Goal: Communication & Community: Answer question/provide support

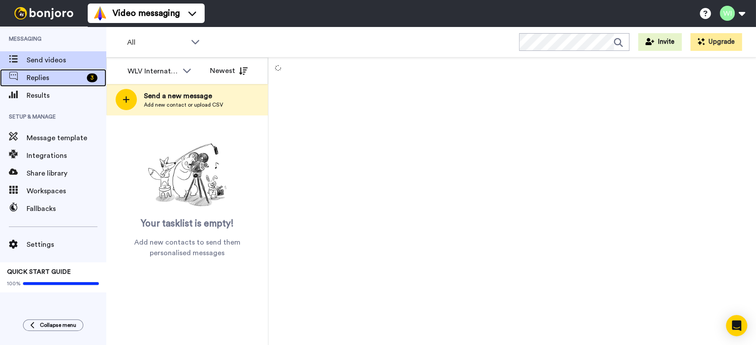
click at [74, 80] on span "Replies" at bounding box center [55, 78] width 57 height 11
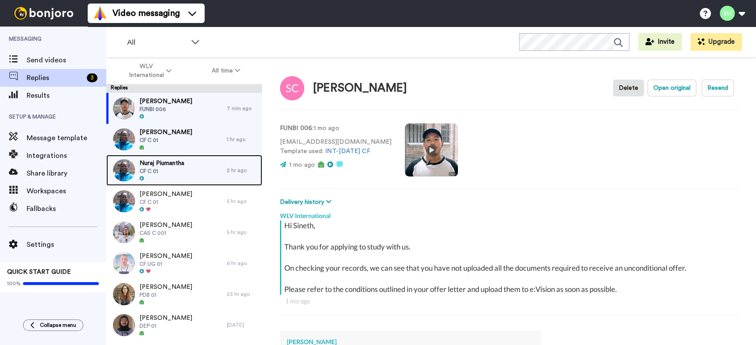
click at [167, 166] on span "Nuraj Piumantha" at bounding box center [161, 163] width 45 height 9
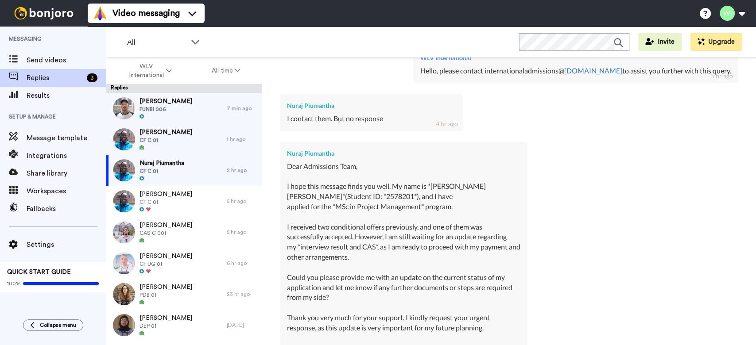
scroll to position [1849, 0]
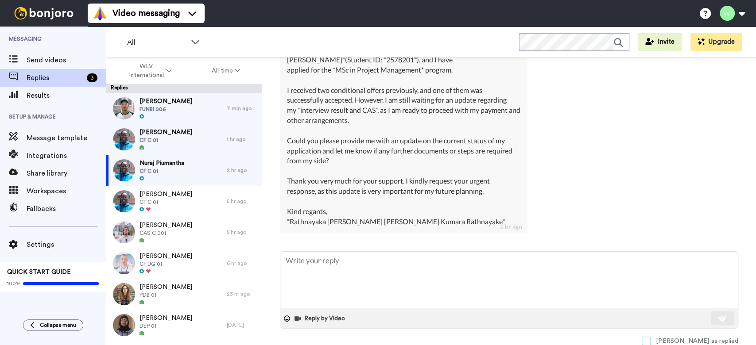
click at [650, 344] on span at bounding box center [646, 341] width 9 height 9
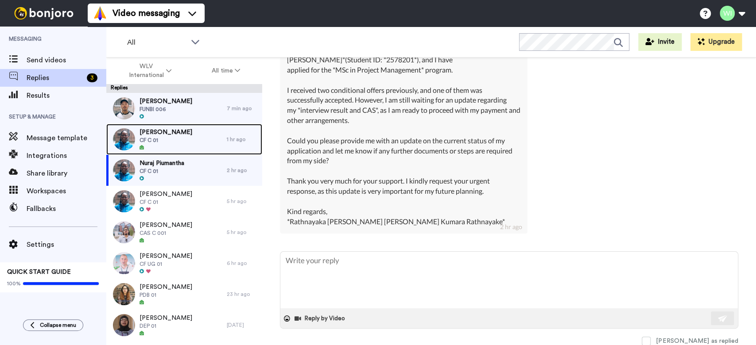
click at [174, 137] on span "CF C 01" at bounding box center [165, 140] width 53 height 7
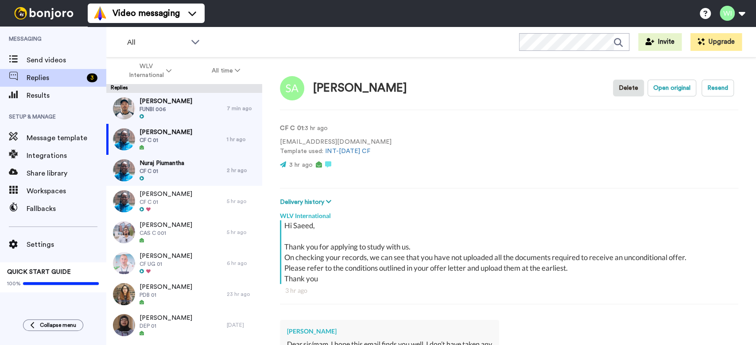
type textarea "x"
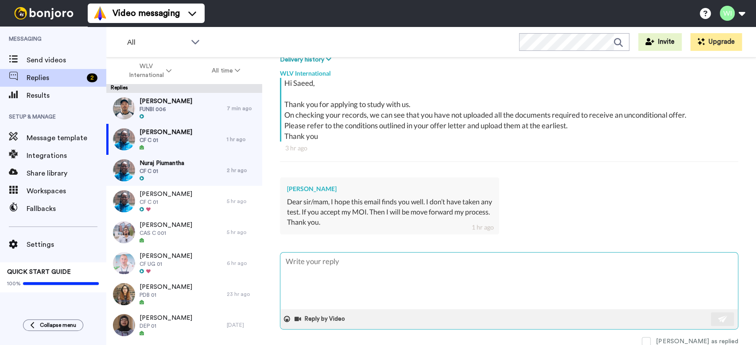
click at [472, 280] on textarea at bounding box center [508, 281] width 457 height 57
type textarea "H"
type textarea "x"
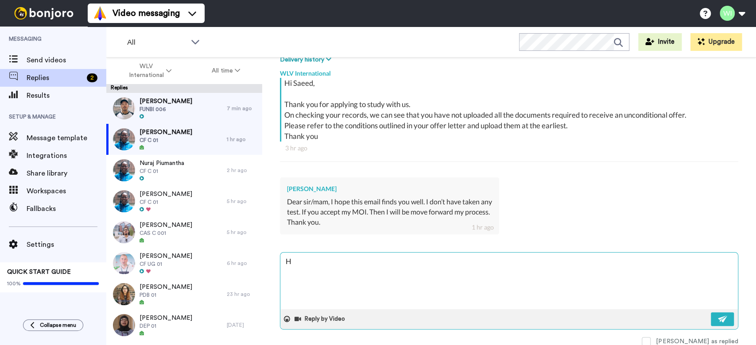
type textarea "Hi"
type textarea "x"
type textarea "Hi"
type textarea "x"
type textarea "Hi S"
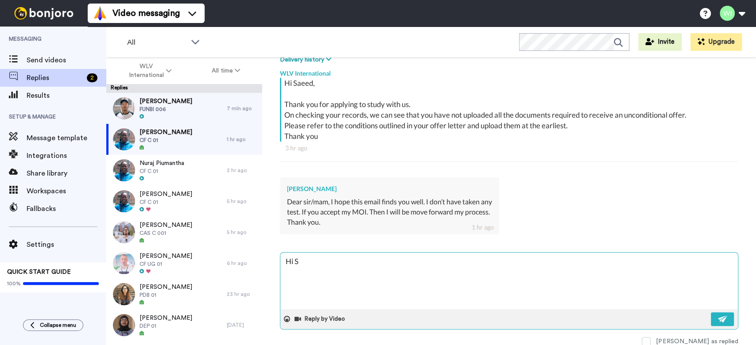
type textarea "x"
type textarea "Hi Sa"
type textarea "x"
type textarea "Hi Sae"
type textarea "x"
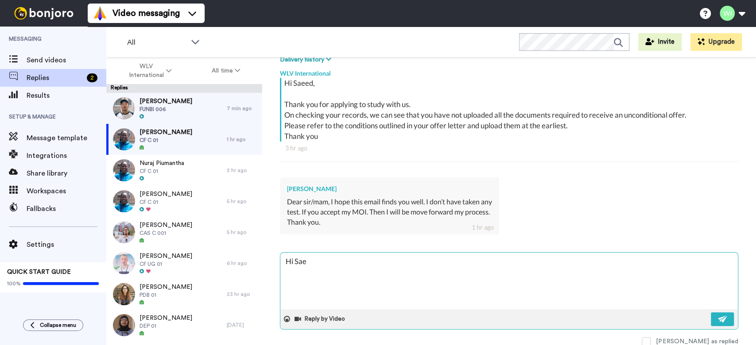
type textarea "Hi Saee"
type textarea "x"
type textarea "Hi Saeed"
type textarea "x"
type textarea "Hi Saeed,"
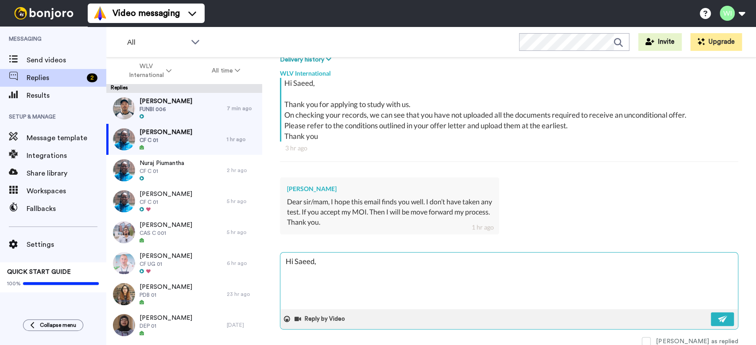
type textarea "x"
type textarea "Hi Saeed,"
type textarea "x"
type textarea "Hi Saeed, P"
type textarea "x"
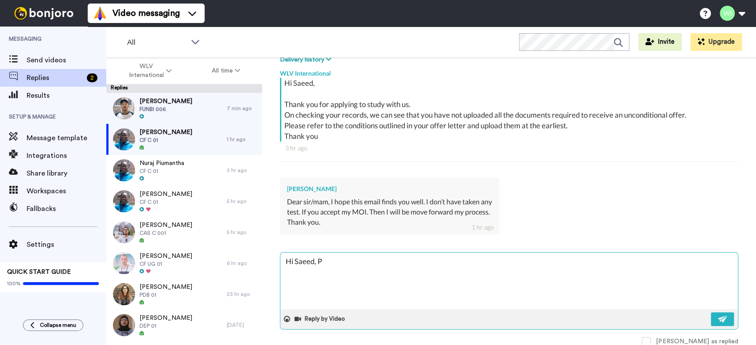
type textarea "Hi Saeed, PL"
type textarea "x"
type textarea "Hi Saeed, PLE"
type textarea "x"
type textarea "Hi Saeed, PLEA"
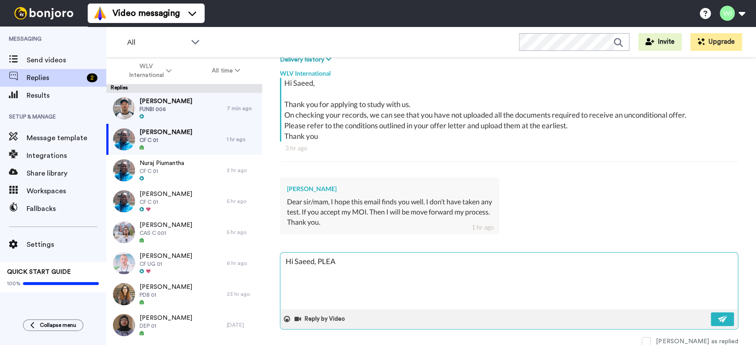
type textarea "x"
type textarea "Hi Saeed, PL"
type textarea "x"
type textarea "Hi Saeed, P"
type textarea "x"
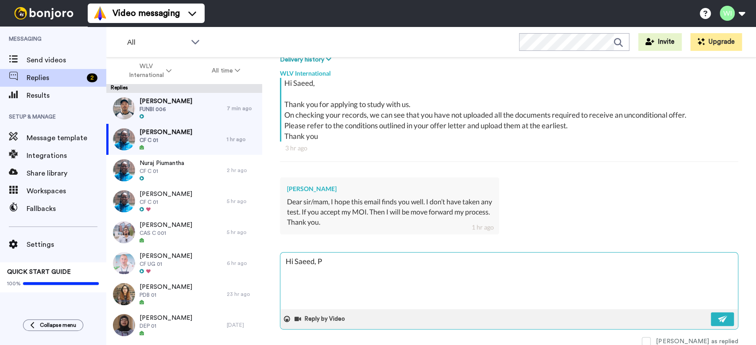
type textarea "Hi Saeed,"
type textarea "x"
type textarea "Hi Saeed, pl"
type textarea "x"
type textarea "Hi Saeed, ple"
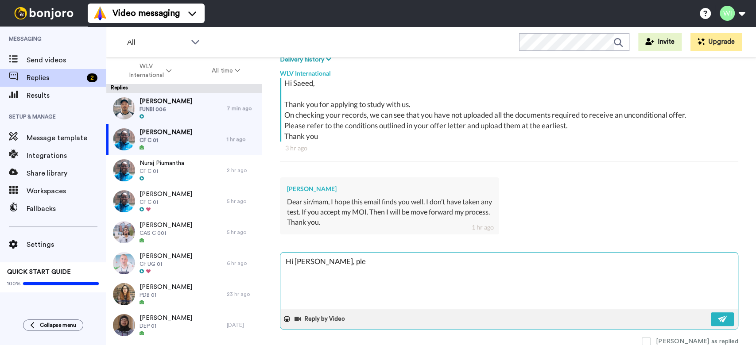
type textarea "x"
type textarea "Hi Saeed, plea"
type textarea "x"
type textarea "Hi Saeed, pleas"
type textarea "x"
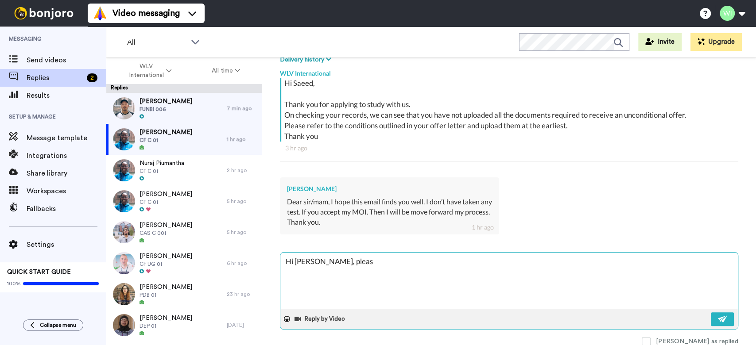
type textarea "Hi Saeed, please"
type textarea "x"
type textarea "Hi Saeed, please"
type textarea "x"
type textarea "Hi Saeed, please p"
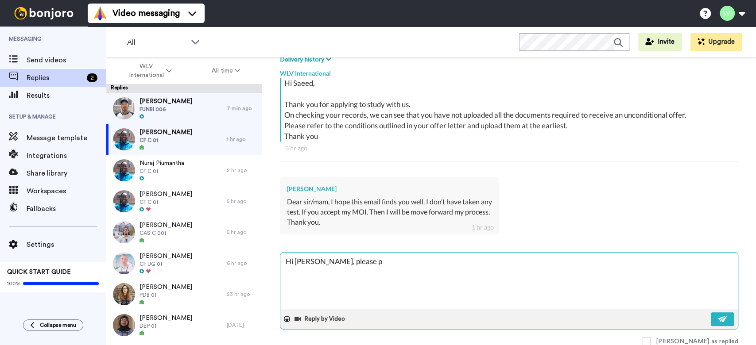
type textarea "x"
type textarea "Hi Saeed, please pr"
type textarea "x"
type textarea "Hi Saeed, please pro"
type textarea "x"
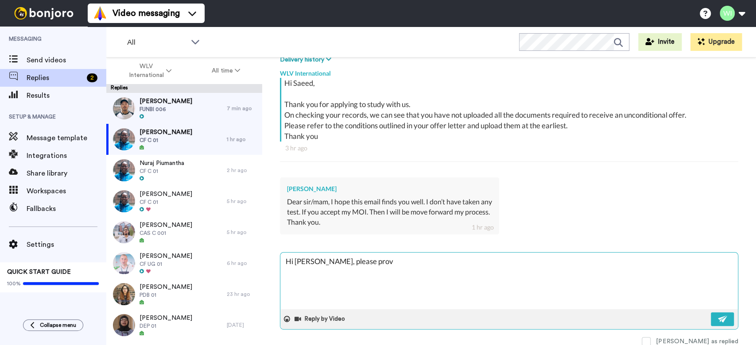
type textarea "Hi Saeed, please provi"
type textarea "x"
type textarea "Hi Saeed, please provid"
type textarea "x"
type textarea "Hi Saeed, please provide"
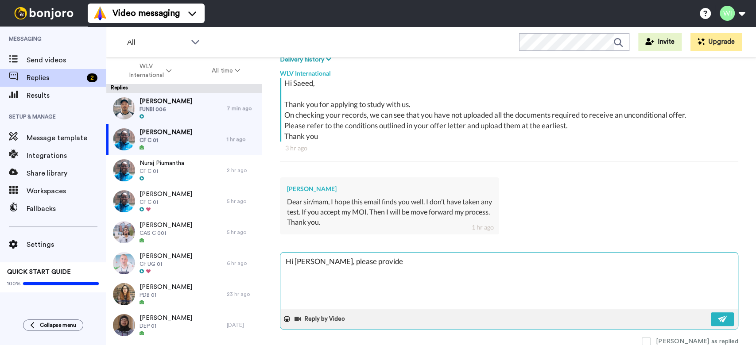
type textarea "x"
type textarea "Hi Saeed, please provide"
type textarea "x"
type textarea "Hi Saeed, please provide u"
type textarea "x"
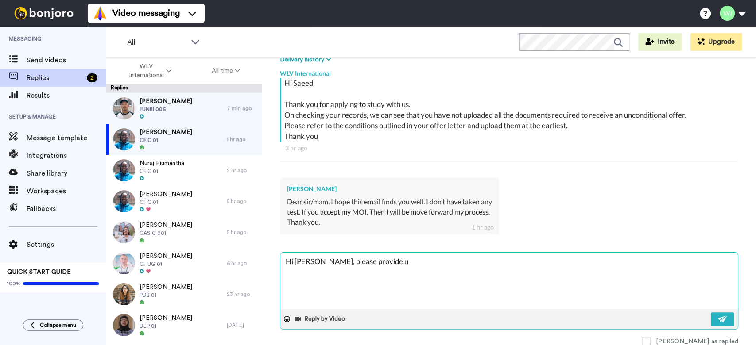
type textarea "Hi Saeed, please provide us"
type textarea "x"
type textarea "Hi Saeed, please provide us"
type textarea "x"
type textarea "Hi Saeed, please provide us y"
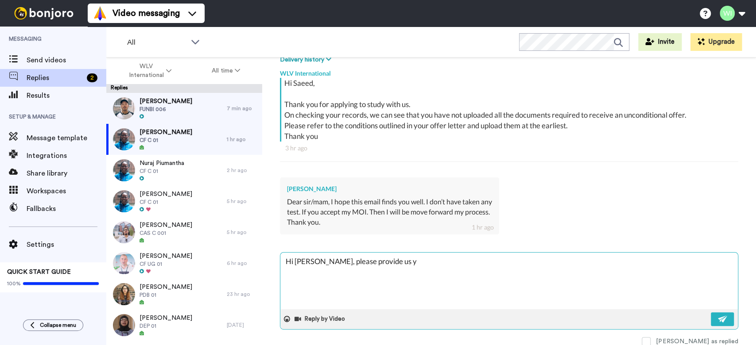
type textarea "x"
type textarea "Hi Saeed, please provide us yo"
type textarea "x"
type textarea "Hi Saeed, please provide us you"
type textarea "x"
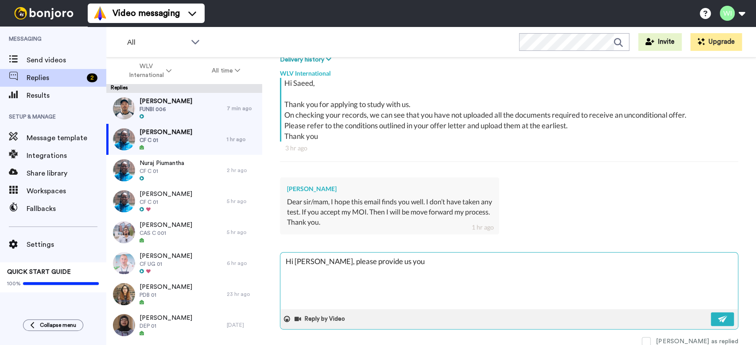
type textarea "Hi Saeed, please provide us your"
type textarea "x"
type textarea "Hi Saeed, please provide us your"
type textarea "x"
type textarea "Hi Saeed, please provide us your 7"
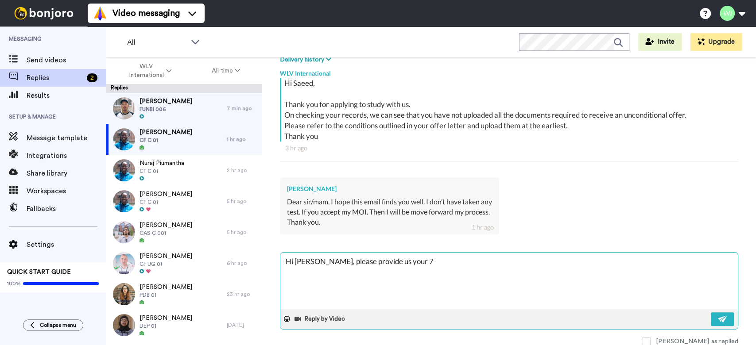
type textarea "x"
type textarea "Hi Saeed, please provide us your 7"
type textarea "x"
type textarea "Hi Saeed, please provide us your 7 d"
type textarea "x"
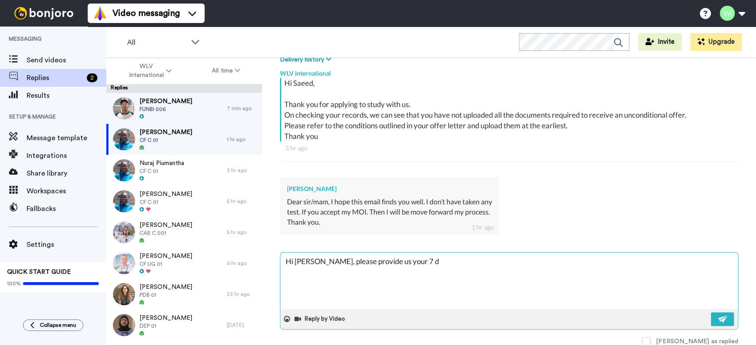
type textarea "Hi Saeed, please provide us your 7 di"
type textarea "x"
type textarea "Hi Saeed, please provide us your 7 digi"
type textarea "x"
type textarea "Hi Saeed, please provide us your 7 digit"
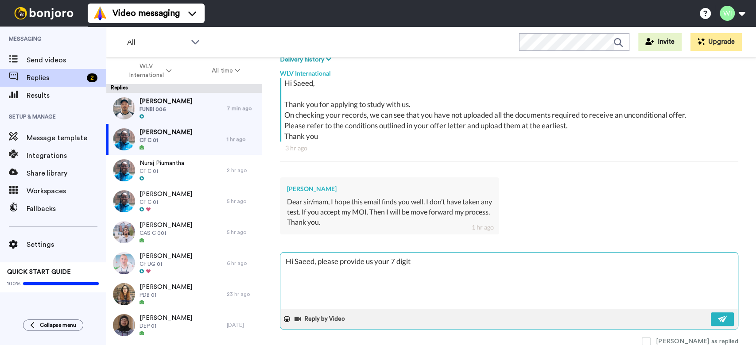
type textarea "x"
type textarea "Hi Saeed, please provide us your 7 digit"
type textarea "x"
type textarea "Hi Saeed, please provide us your 7 digit st"
type textarea "x"
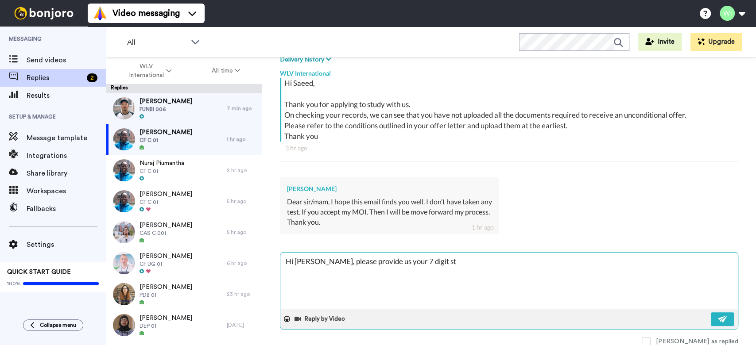
type textarea "Hi Saeed, please provide us your 7 digit stu"
type textarea "x"
type textarea "Hi Saeed, please provide us your 7 digit stud"
type textarea "x"
type textarea "Hi Saeed, please provide us your 7 digit stude"
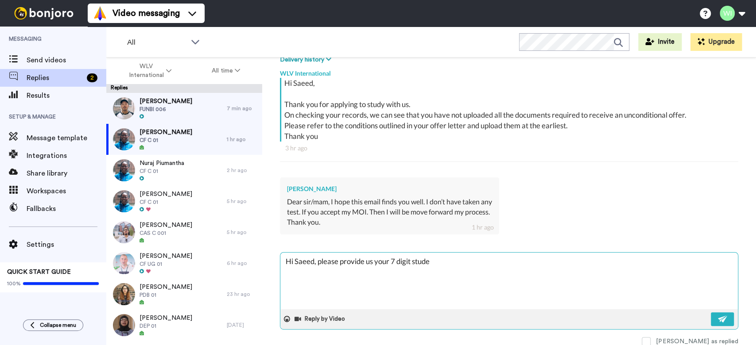
type textarea "x"
type textarea "Hi Saeed, please provide us your 7 digit studen"
type textarea "x"
type textarea "Hi Saeed, please provide us your 7 digit student"
type textarea "x"
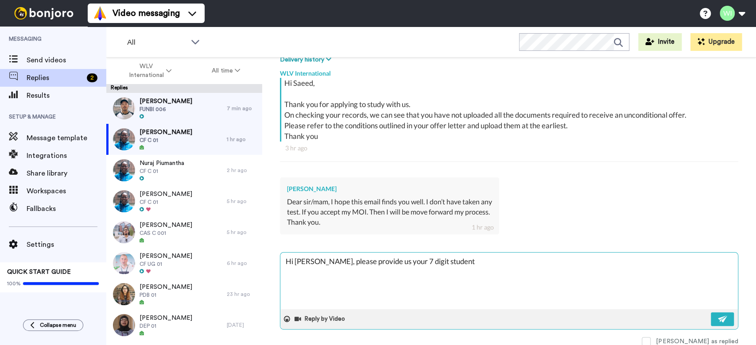
type textarea "Hi Saeed, please provide us your 7 digit student"
type textarea "x"
type textarea "Hi Saeed, please provide us your 7 digit student I"
type textarea "x"
type textarea "Hi Saeed, please provide us your 7 digit student ID"
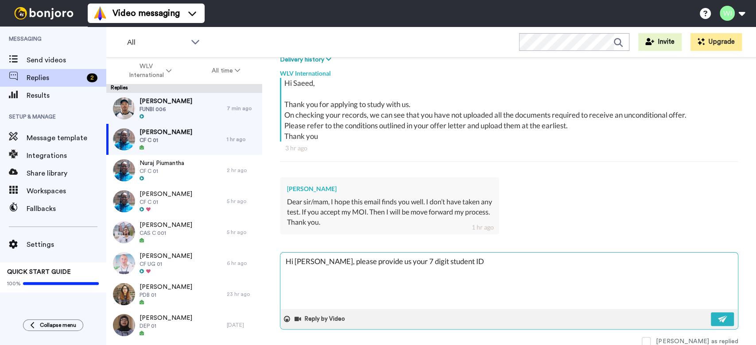
type textarea "x"
type textarea "Hi Saeed, please provide us your 7 digit student ID."
type textarea "x"
type textarea "Hi Saeed, please provide us your 7 digit student ID."
type textarea "x"
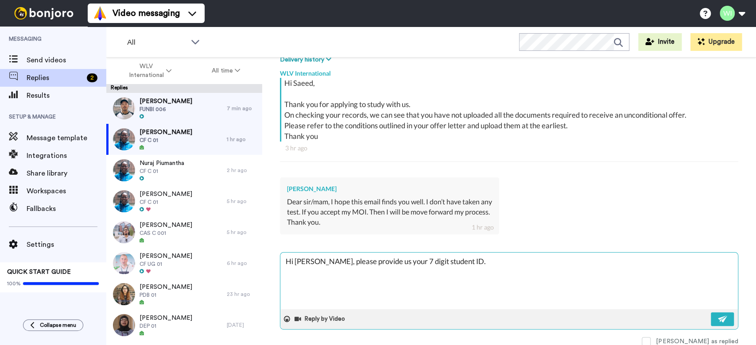
type textarea "Hi Saeed, please provide us your 7 digit student ID. T"
type textarea "x"
type textarea "Hi Saeed, please provide us your 7 digit student ID. Th"
type textarea "x"
type textarea "Hi Saeed, please provide us your 7 digit student ID. Tha"
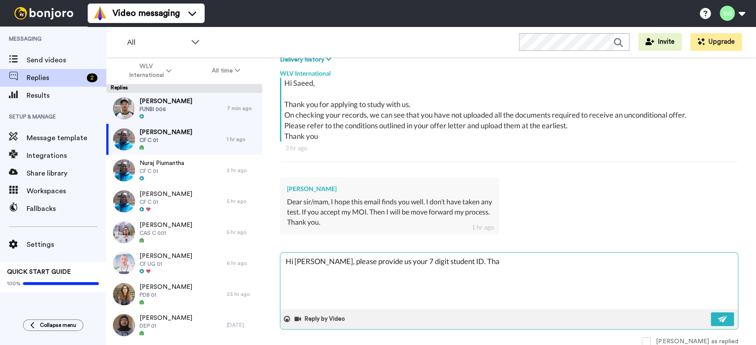
type textarea "x"
type textarea "Hi Saeed, please provide us your 7 digit student ID. Than"
type textarea "x"
type textarea "Hi Saeed, please provide us your 7 digit student ID. Thank"
type textarea "x"
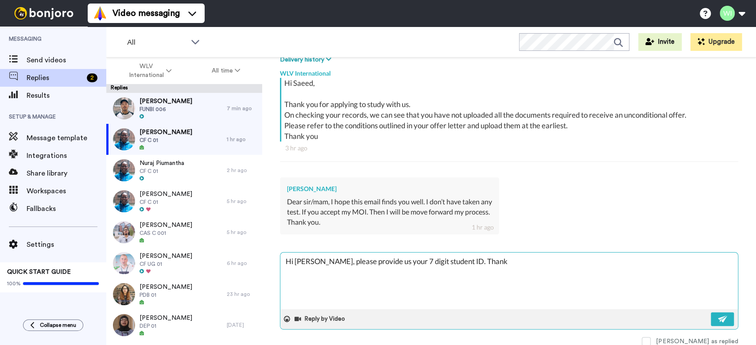
type textarea "Hi Saeed, please provide us your 7 digit student ID. Thanks"
type textarea "x"
type textarea "Hi Saeed, please provide us your 7 digit student ID. Thanks"
click at [373, 260] on textarea "Hi Saeed, please provide us your 7 digit student ID. Thanks" at bounding box center [508, 281] width 457 height 57
type textarea "x"
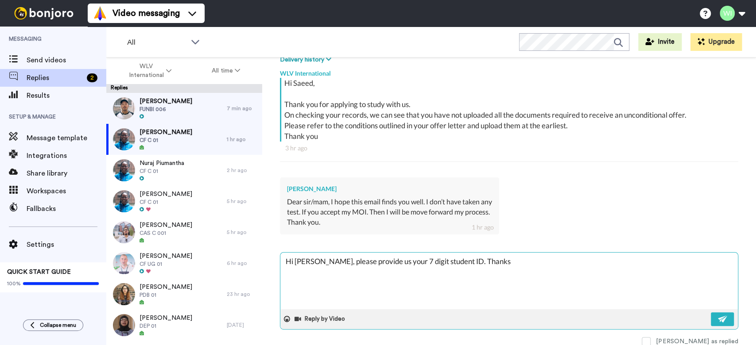
type textarea "Hi Saeed, please provide u your 7 digit student ID. Thanks"
type textarea "x"
type textarea "Hi Saeed, please provide your 7 digit student ID. Thanks"
type textarea "x"
type textarea "Hi Saeed, please provide your 7 digit student ID. Thanks"
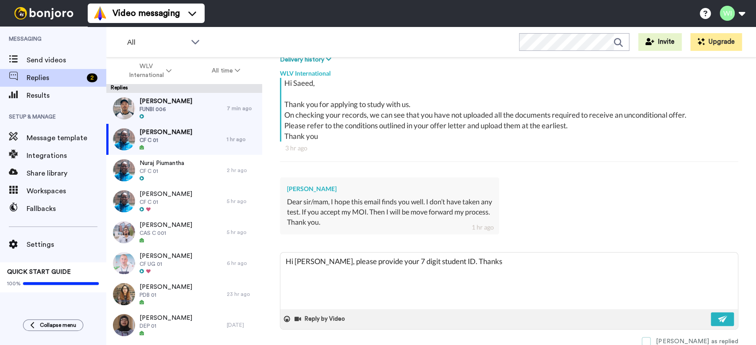
click at [680, 340] on label "Mark as replied" at bounding box center [690, 341] width 97 height 9
click at [718, 321] on img at bounding box center [723, 319] width 10 height 7
type textarea "x"
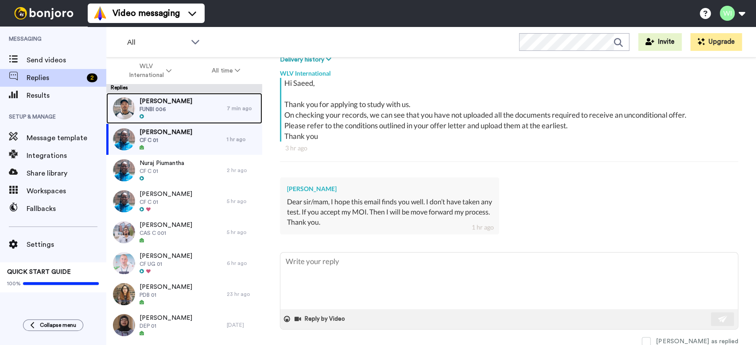
click at [170, 114] on div at bounding box center [165, 117] width 53 height 6
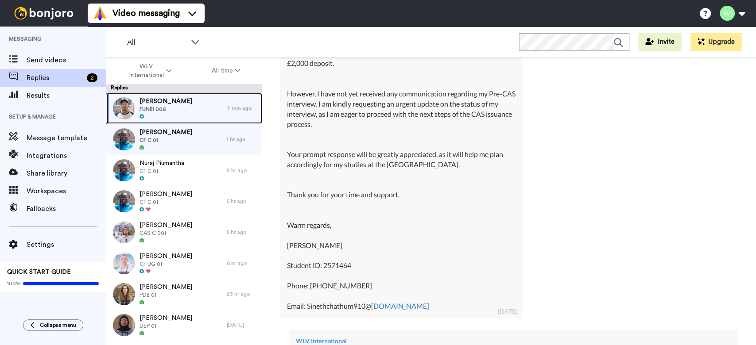
scroll to position [201, 0]
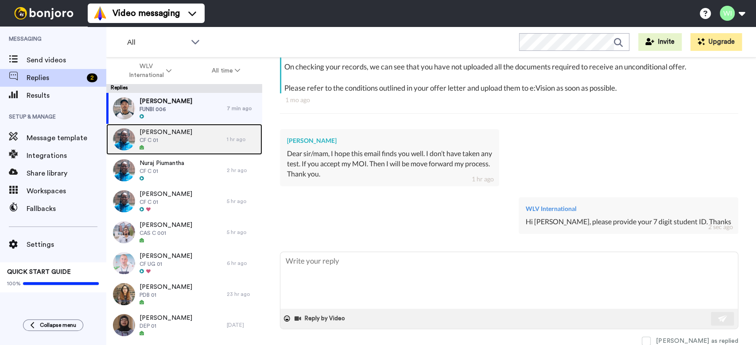
click at [181, 139] on div "Saeed Anwar CF C 01" at bounding box center [166, 139] width 120 height 31
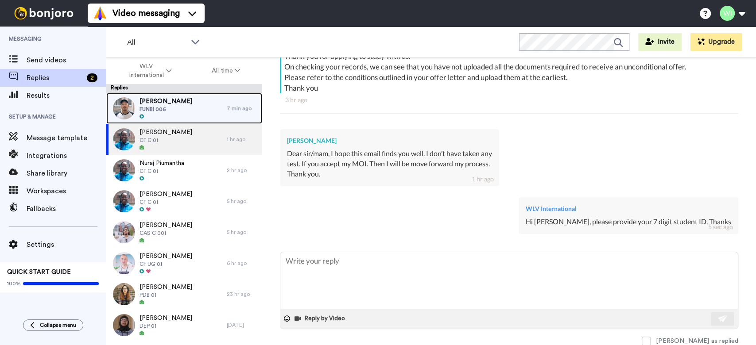
click at [183, 111] on div "Sineth Jayalth FUNBI 006" at bounding box center [166, 108] width 120 height 31
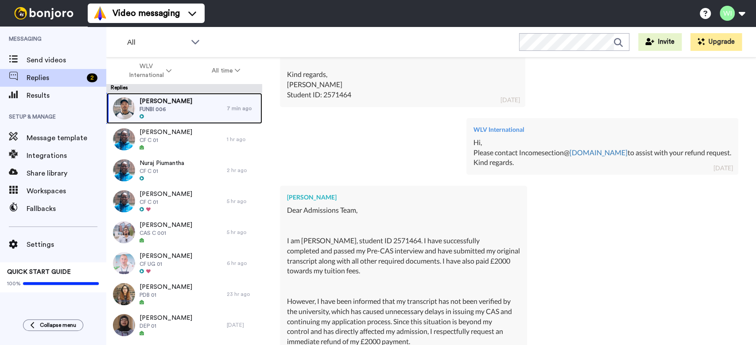
scroll to position [12414, 0]
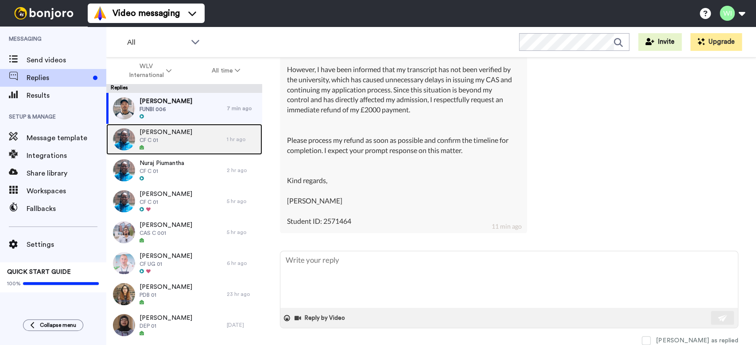
click at [175, 139] on span "CF C 01" at bounding box center [165, 140] width 53 height 7
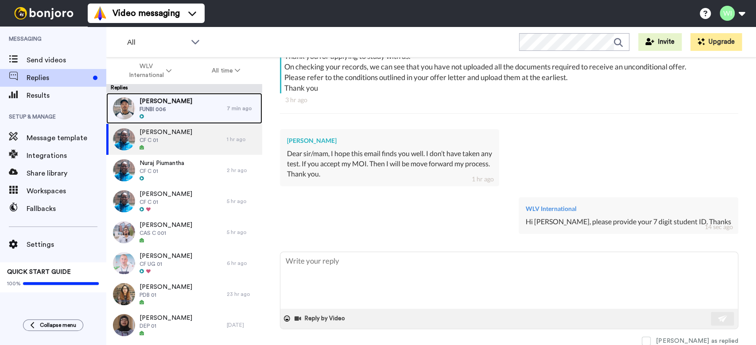
click at [169, 110] on span "FUNBI 006" at bounding box center [165, 109] width 53 height 7
type textarea "x"
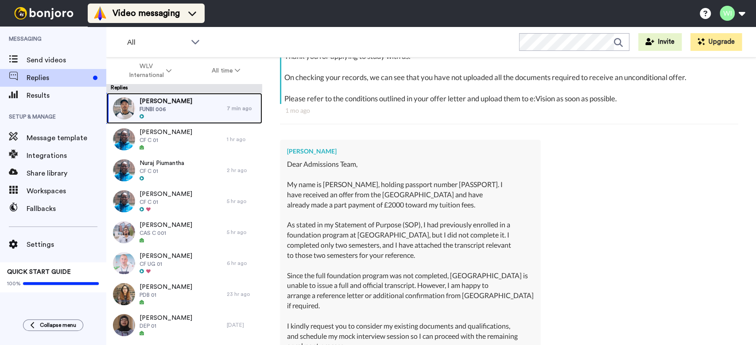
scroll to position [12404, 0]
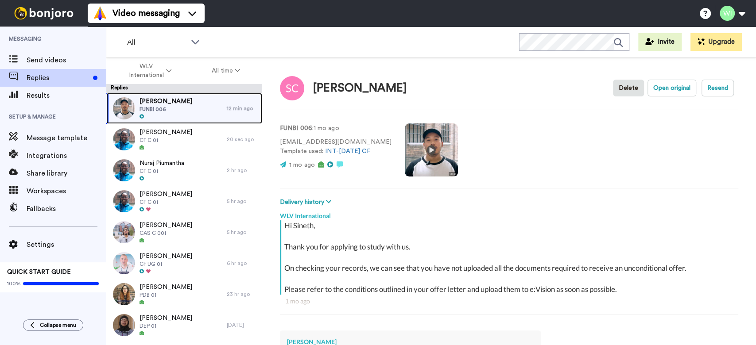
click at [157, 110] on span "FUNBI 006" at bounding box center [165, 109] width 53 height 7
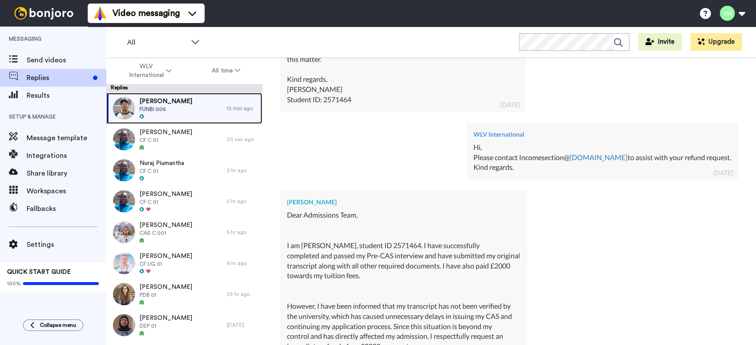
scroll to position [12414, 0]
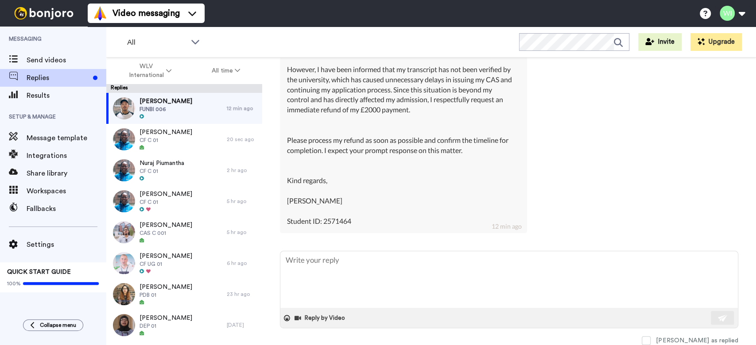
drag, startPoint x: 680, startPoint y: 338, endPoint x: 755, endPoint y: 314, distance: 78.4
click at [679, 338] on label "Mark as replied" at bounding box center [690, 341] width 97 height 9
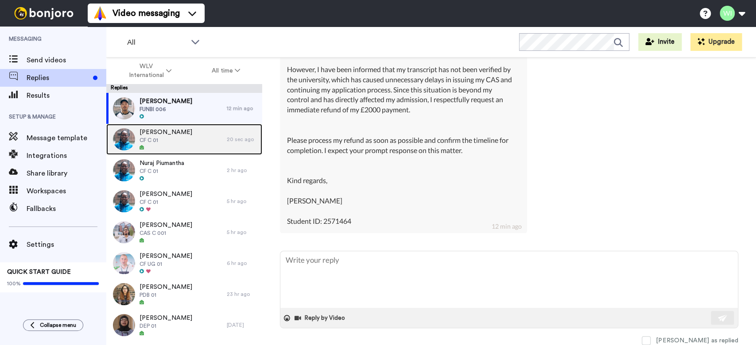
click at [178, 144] on div "Saeed Anwar CF C 01" at bounding box center [166, 139] width 120 height 31
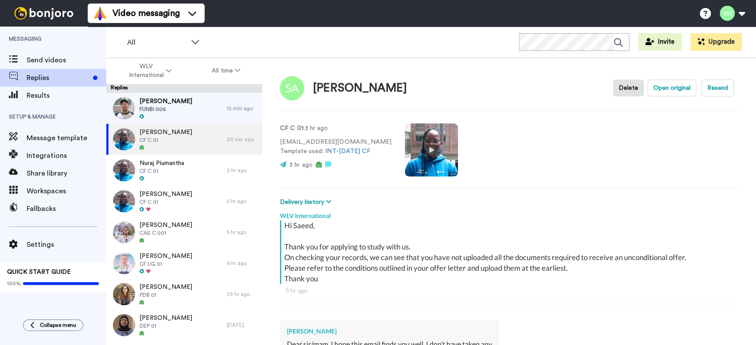
type textarea "x"
click at [69, 139] on span "Message template" at bounding box center [67, 138] width 80 height 11
